Goal: Navigation & Orientation: Find specific page/section

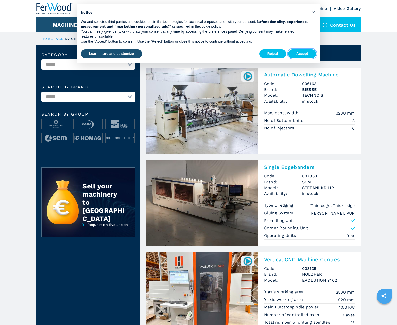
click at [302, 54] on button "Accept" at bounding box center [302, 53] width 28 height 9
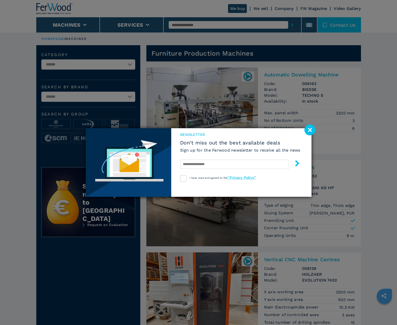
scroll to position [508, 0]
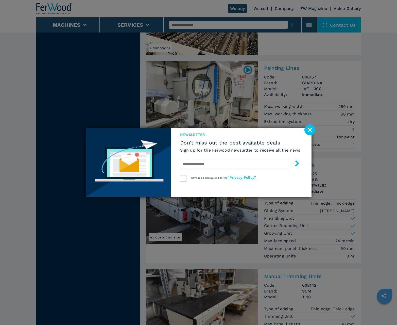
click at [310, 130] on image at bounding box center [310, 129] width 11 height 11
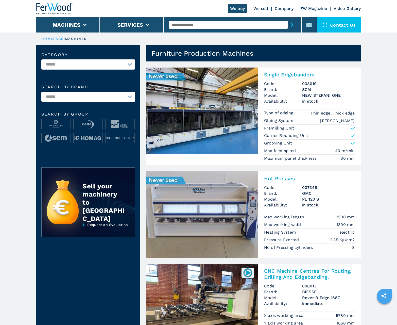
scroll to position [508, 0]
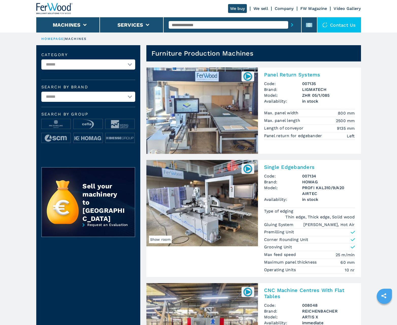
scroll to position [508, 0]
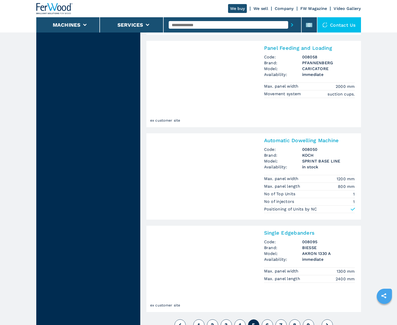
click at [267, 322] on span "6" at bounding box center [267, 325] width 3 height 6
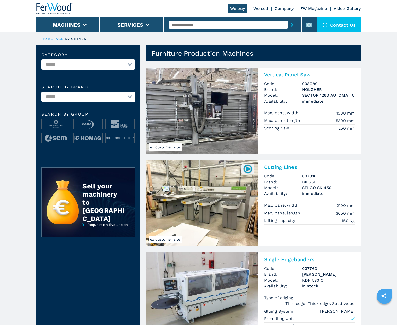
scroll to position [508, 0]
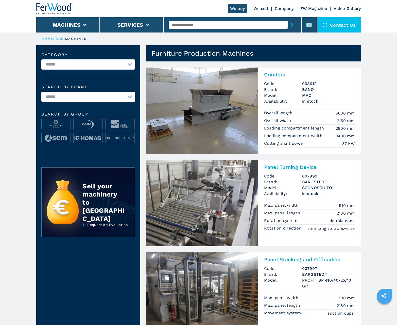
scroll to position [508, 0]
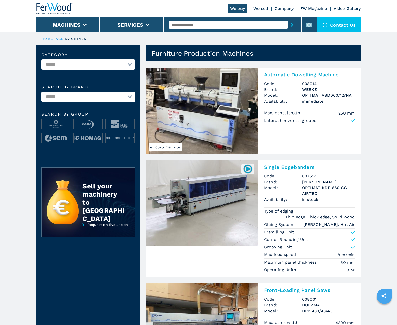
scroll to position [508, 0]
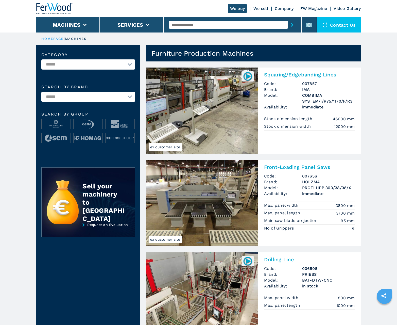
scroll to position [508, 0]
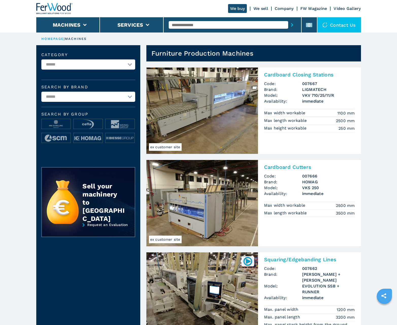
scroll to position [508, 0]
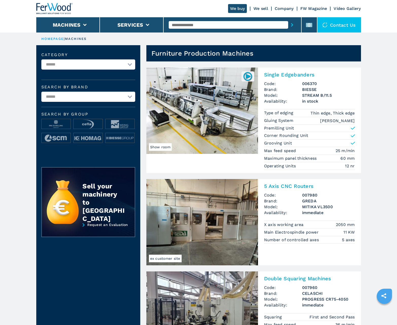
scroll to position [508, 0]
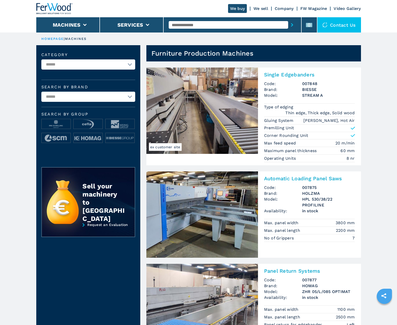
scroll to position [508, 0]
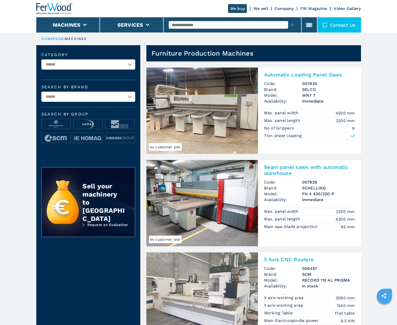
scroll to position [508, 0]
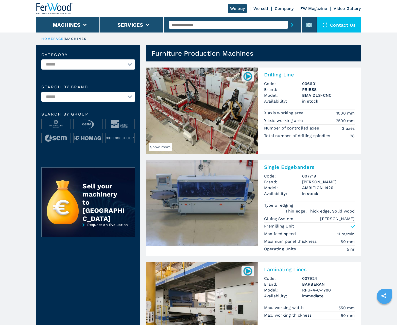
scroll to position [508, 0]
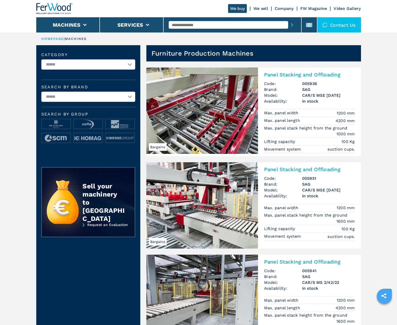
scroll to position [508, 0]
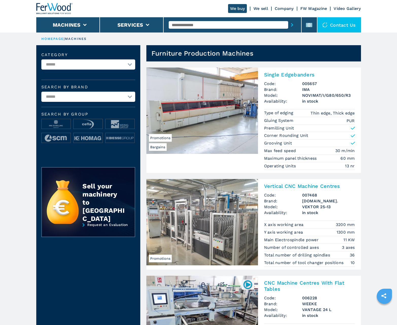
scroll to position [508, 0]
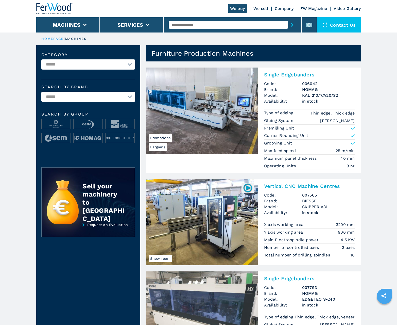
scroll to position [508, 0]
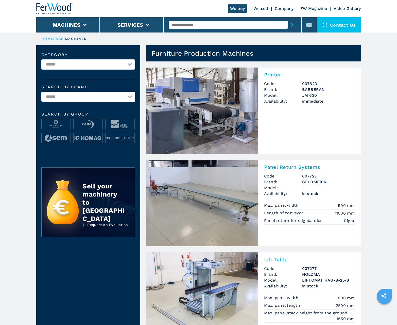
scroll to position [508, 0]
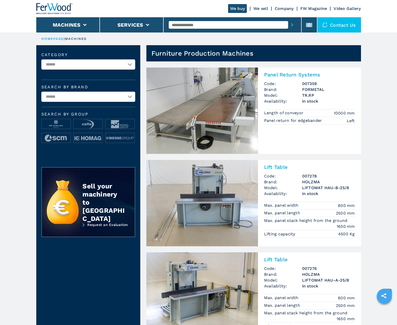
scroll to position [508, 0]
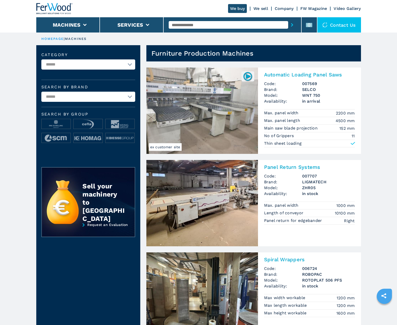
scroll to position [508, 0]
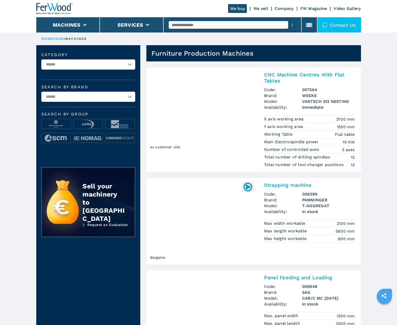
scroll to position [508, 0]
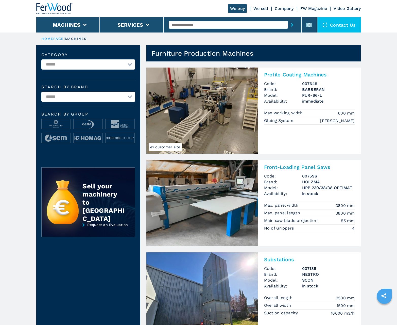
scroll to position [508, 0]
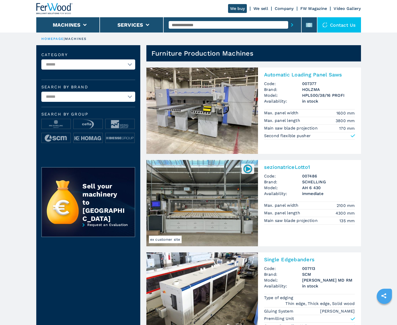
scroll to position [508, 0]
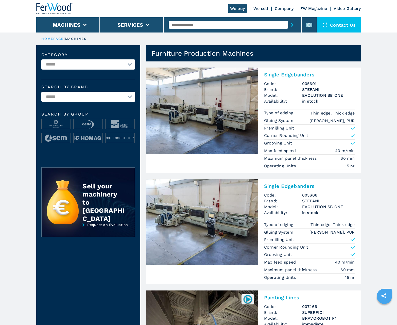
scroll to position [508, 0]
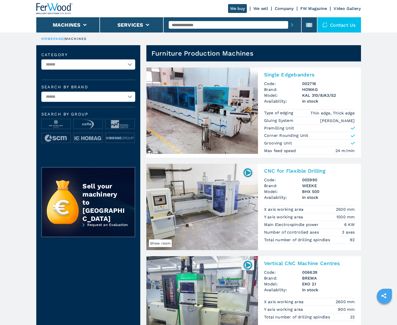
scroll to position [508, 0]
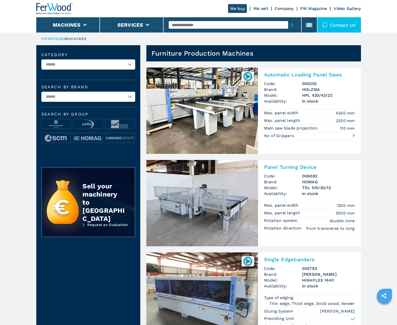
scroll to position [508, 0]
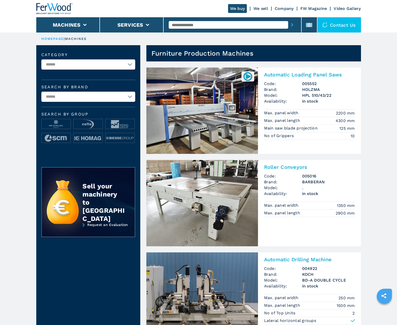
scroll to position [508, 0]
